Goal: Information Seeking & Learning: Check status

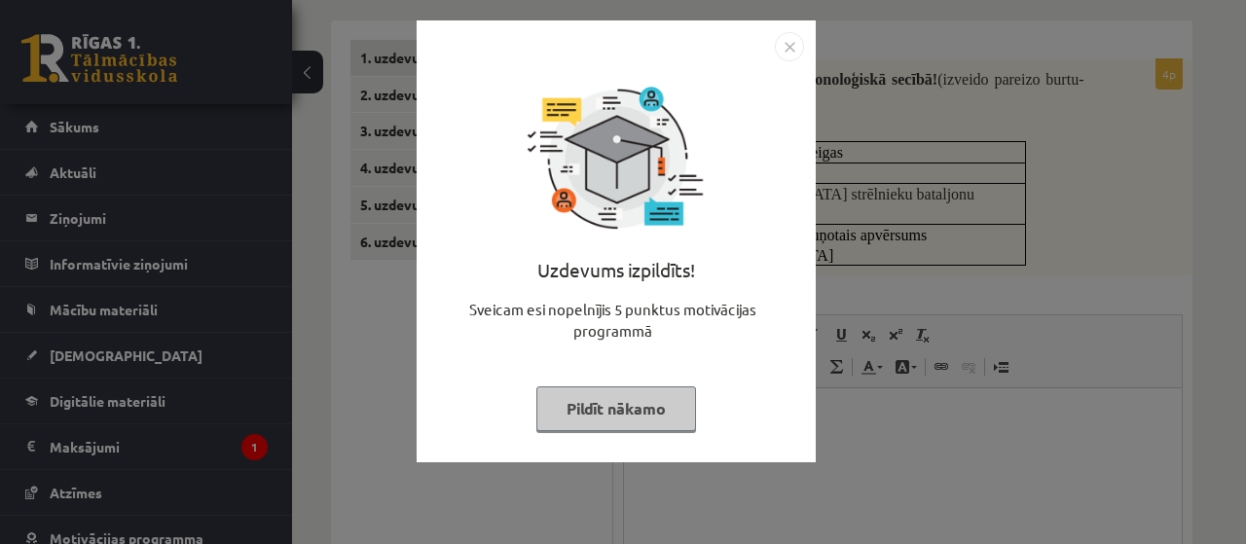
click at [619, 433] on div "Uzdevums izpildīts! Sveicam esi nopelnījis 5 punktus motivācijas programmā Pild…" at bounding box center [616, 255] width 376 height 389
click at [617, 425] on button "Pildīt nākamo" at bounding box center [617, 409] width 160 height 45
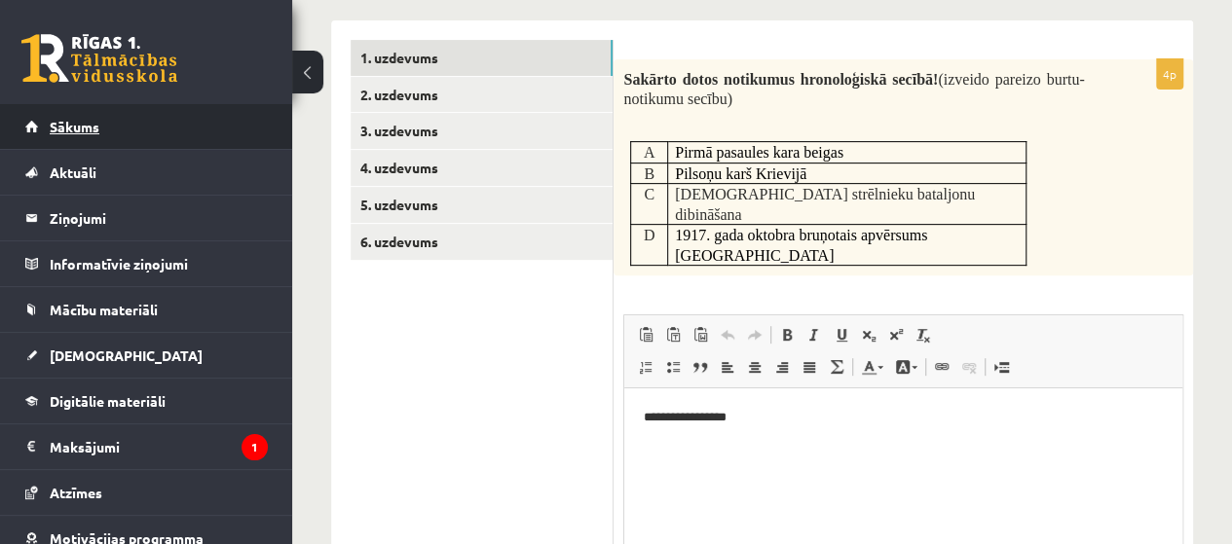
click at [64, 137] on link "Sākums" at bounding box center [146, 126] width 242 height 45
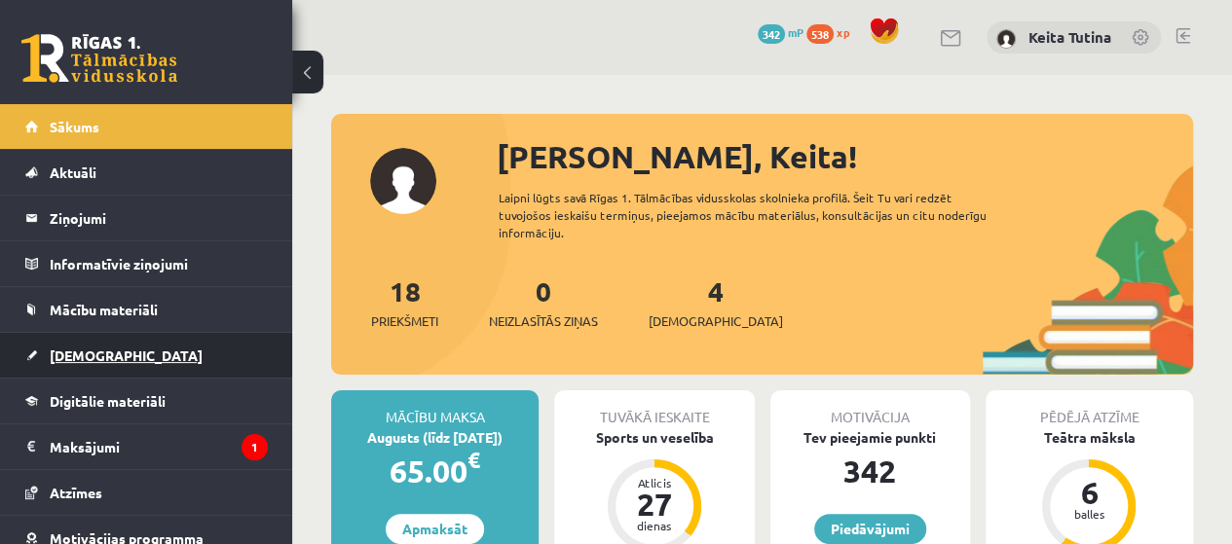
click at [121, 361] on link "[DEMOGRAPHIC_DATA]" at bounding box center [146, 355] width 242 height 45
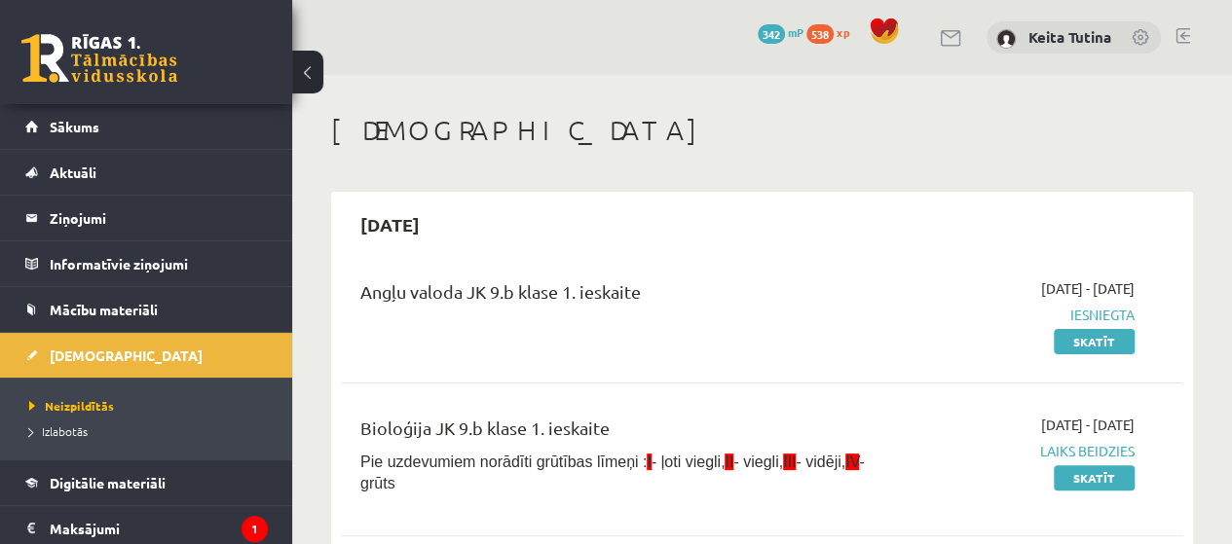
click at [80, 420] on li "Izlabotās" at bounding box center [150, 431] width 243 height 25
click at [79, 424] on span "Izlabotās" at bounding box center [63, 432] width 68 height 16
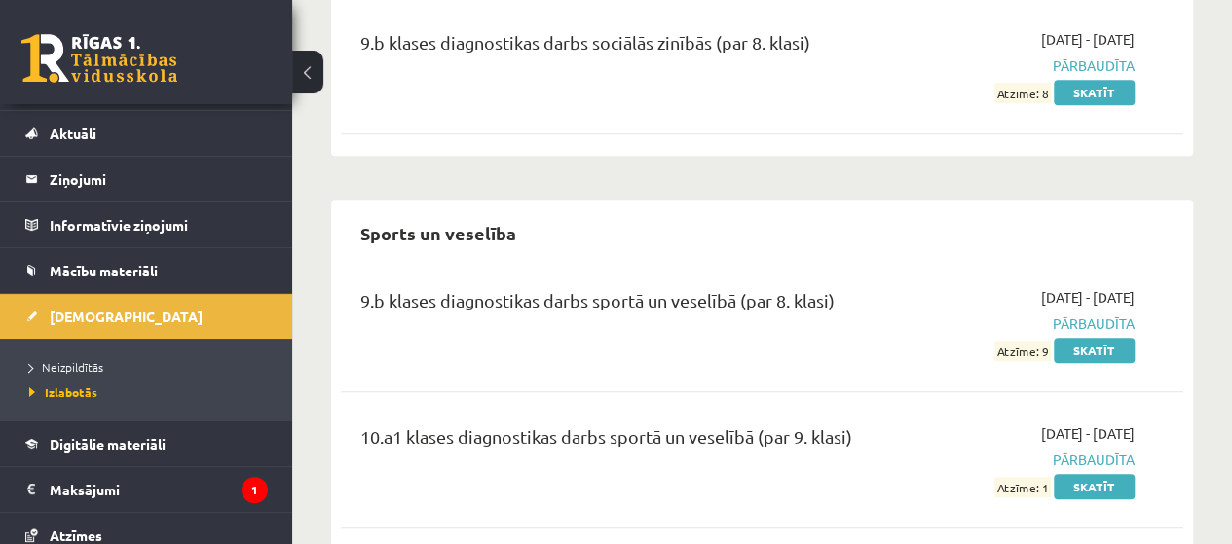
scroll to position [4415, 0]
